Goal: Information Seeking & Learning: Learn about a topic

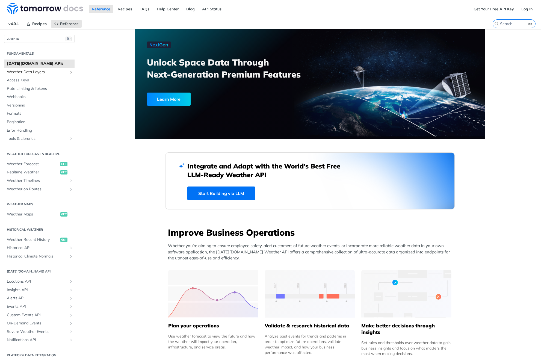
click at [71, 72] on icon "Show subpages for Weather Data Layers" at bounding box center [71, 72] width 4 height 4
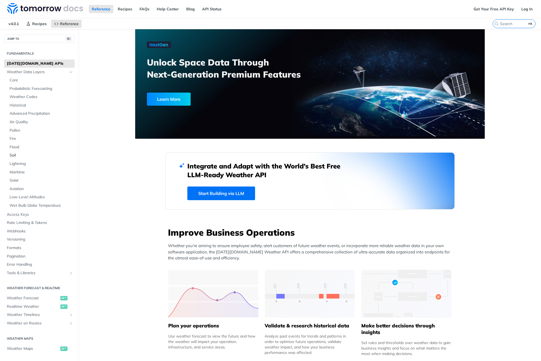
click at [17, 155] on span "Soil" at bounding box center [42, 155] width 64 height 5
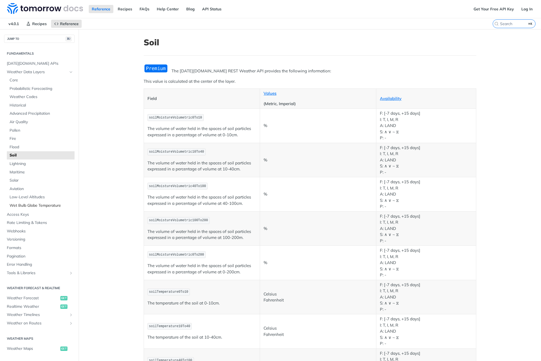
click at [54, 206] on span "Wet Bulb Globe Temperature" at bounding box center [42, 205] width 64 height 5
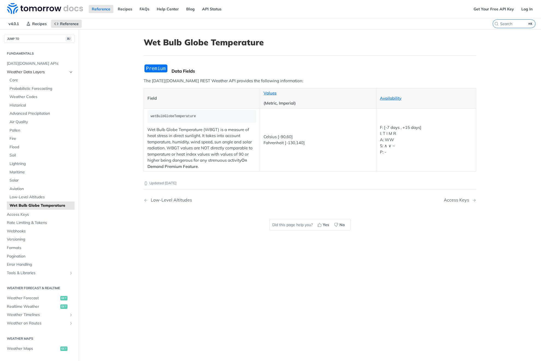
click at [26, 71] on span "Weather Data Layers" at bounding box center [37, 71] width 61 height 5
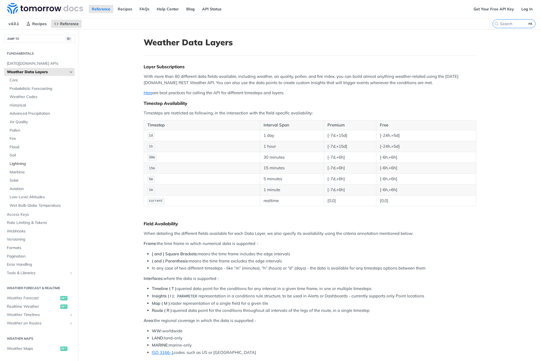
click at [28, 165] on span "Lightning" at bounding box center [42, 163] width 64 height 5
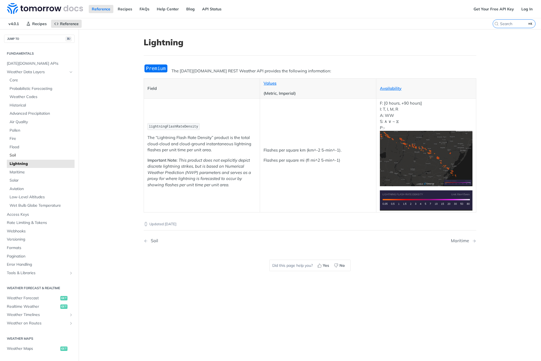
click at [14, 157] on span "Soil" at bounding box center [42, 155] width 64 height 5
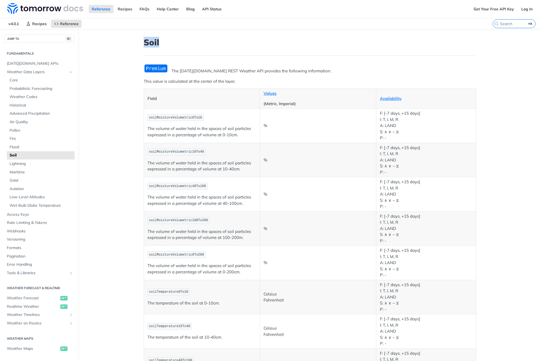
drag, startPoint x: 143, startPoint y: 42, endPoint x: 187, endPoint y: 41, distance: 44.0
click at [187, 41] on article "Soil The [DATE][DOMAIN_NAME] REST Weather API provides the following informatio…" at bounding box center [309, 279] width 349 height 500
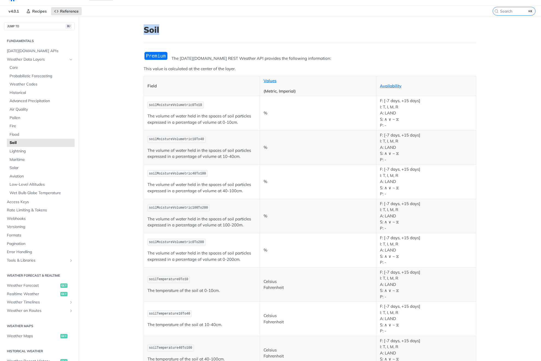
scroll to position [21, 0]
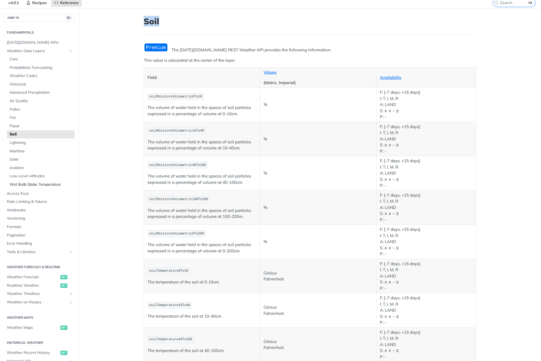
click at [52, 185] on span "Wet Bulb Globe Temperature" at bounding box center [42, 184] width 64 height 5
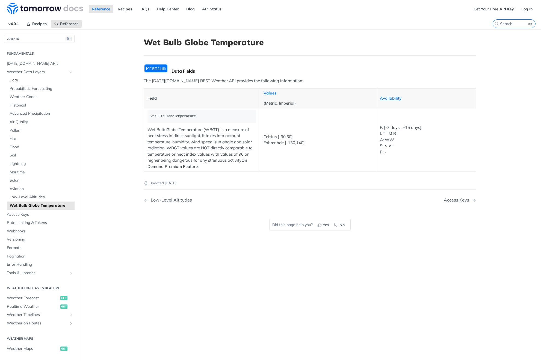
click at [14, 79] on span "Core" at bounding box center [42, 80] width 64 height 5
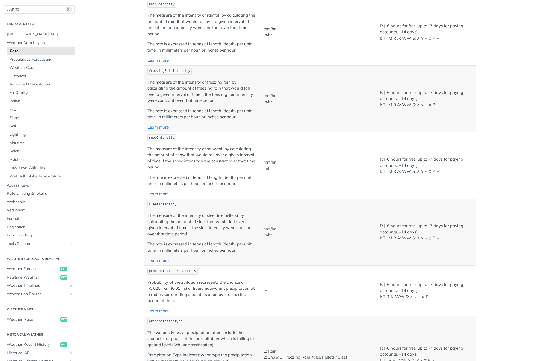
scroll to position [547, 0]
click at [14, 125] on span "Soil" at bounding box center [42, 125] width 64 height 5
